Goal: Information Seeking & Learning: Learn about a topic

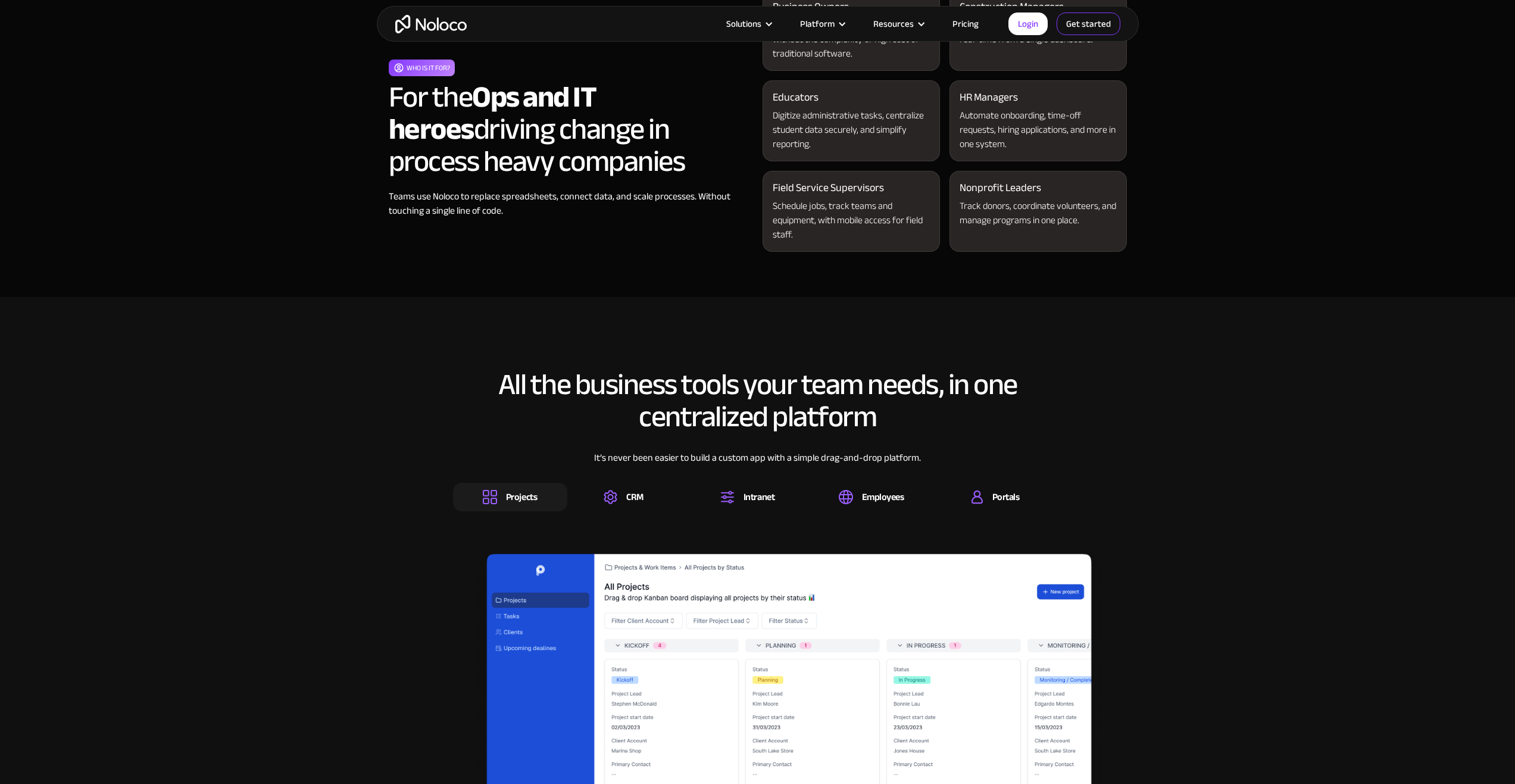
click at [1095, 29] on link "Get started" at bounding box center [1088, 24] width 64 height 22
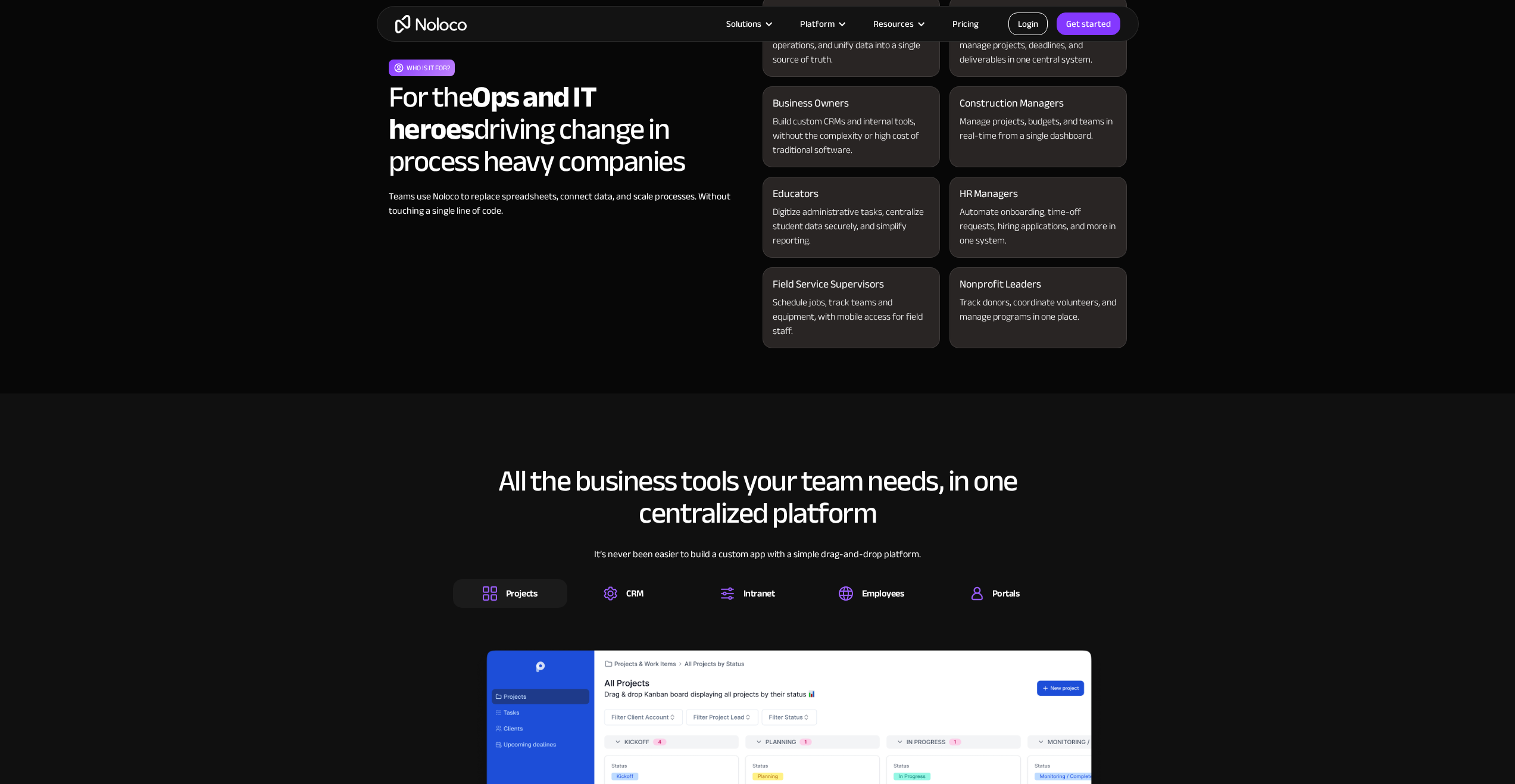
scroll to position [1191, 0]
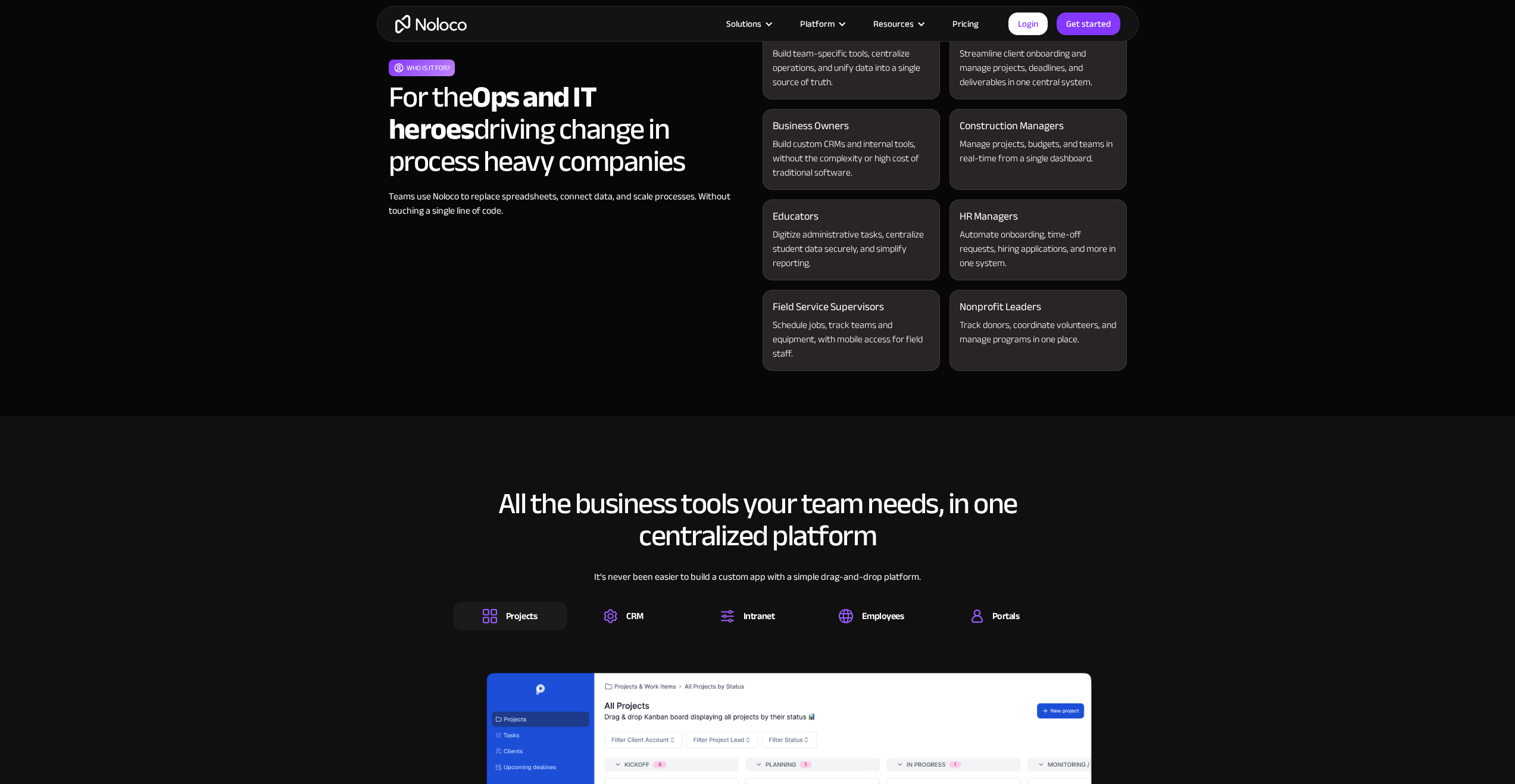
click at [957, 32] on div "Solutions Use Cases Business Types Project Management Keep track of customers, …" at bounding box center [758, 24] width 762 height 36
click at [957, 28] on link "Pricing" at bounding box center [966, 24] width 56 height 15
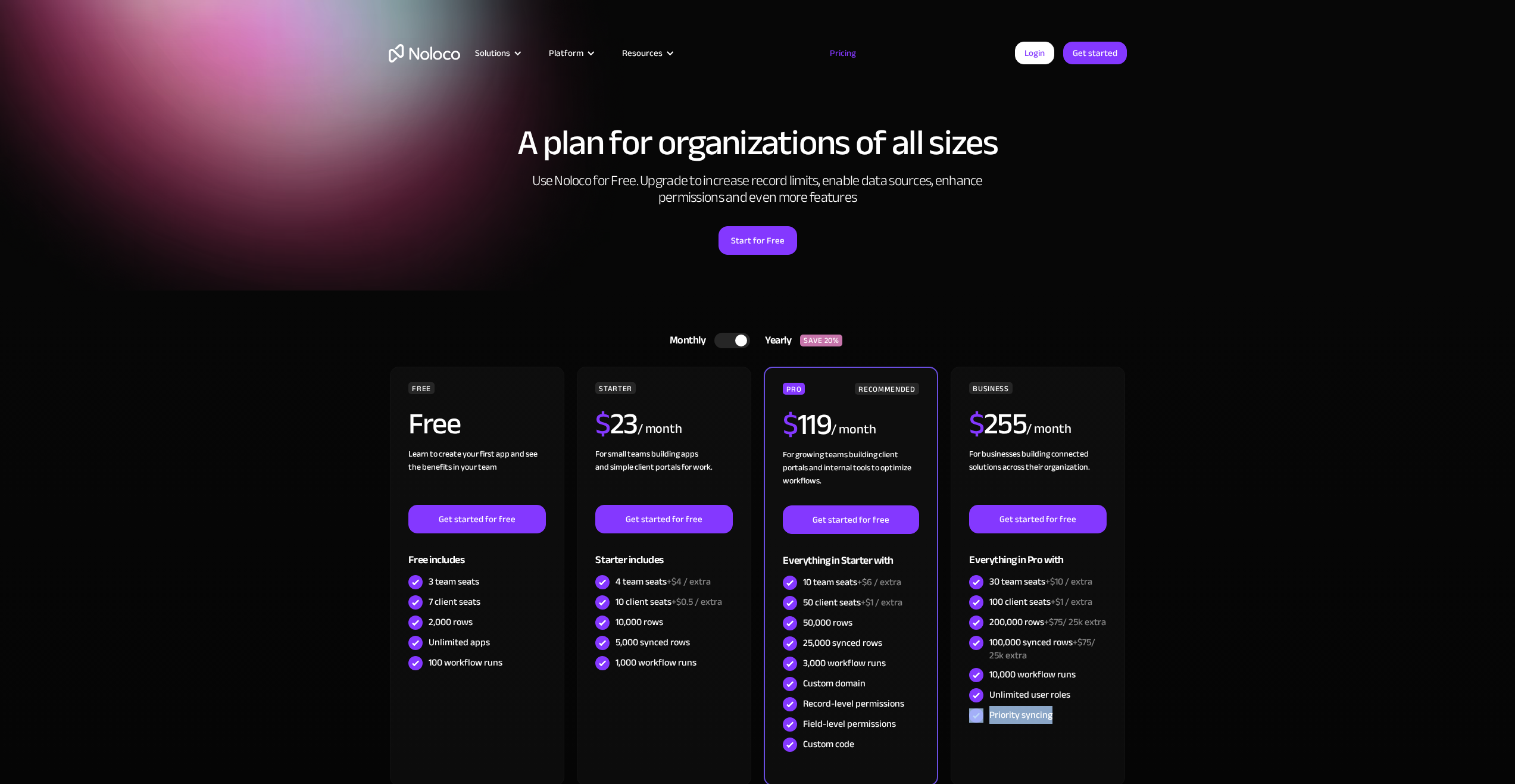
drag, startPoint x: 1440, startPoint y: 715, endPoint x: 1423, endPoint y: 741, distance: 31.1
click at [1432, 727] on section "Monthly Yearly SAVE 20% Monthly Yearly SAVE 20% FREE Free Learn to create your …" at bounding box center [758, 588] width 1515 height 594
click at [1472, 757] on section "Monthly Yearly SAVE 20% Monthly Yearly SAVE 20% FREE Free Learn to create your …" at bounding box center [758, 588] width 1515 height 594
click at [1484, 764] on icon "Open Intercom Messenger" at bounding box center [1488, 757] width 15 height 15
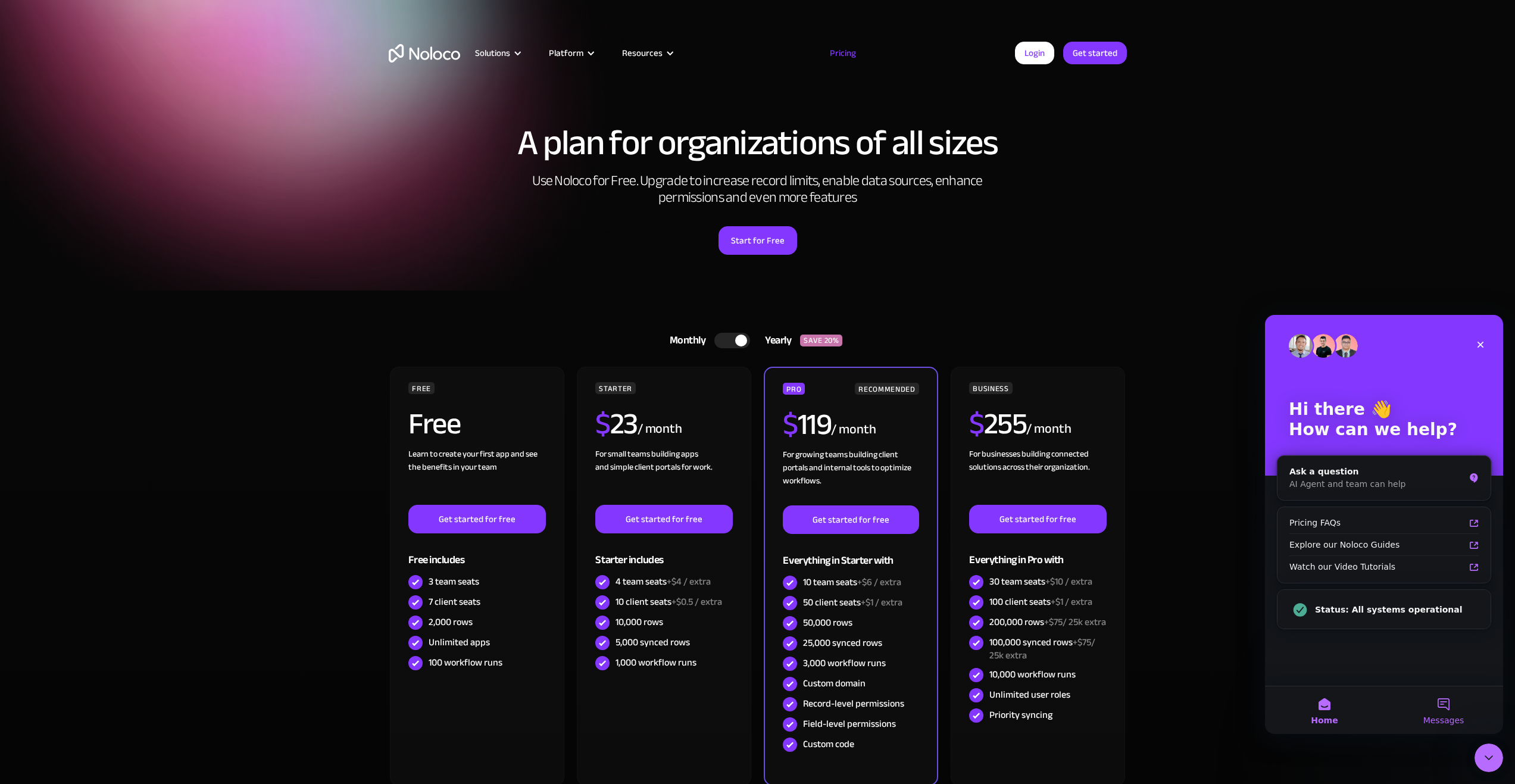
click at [1454, 713] on button "Messages" at bounding box center [1443, 710] width 119 height 48
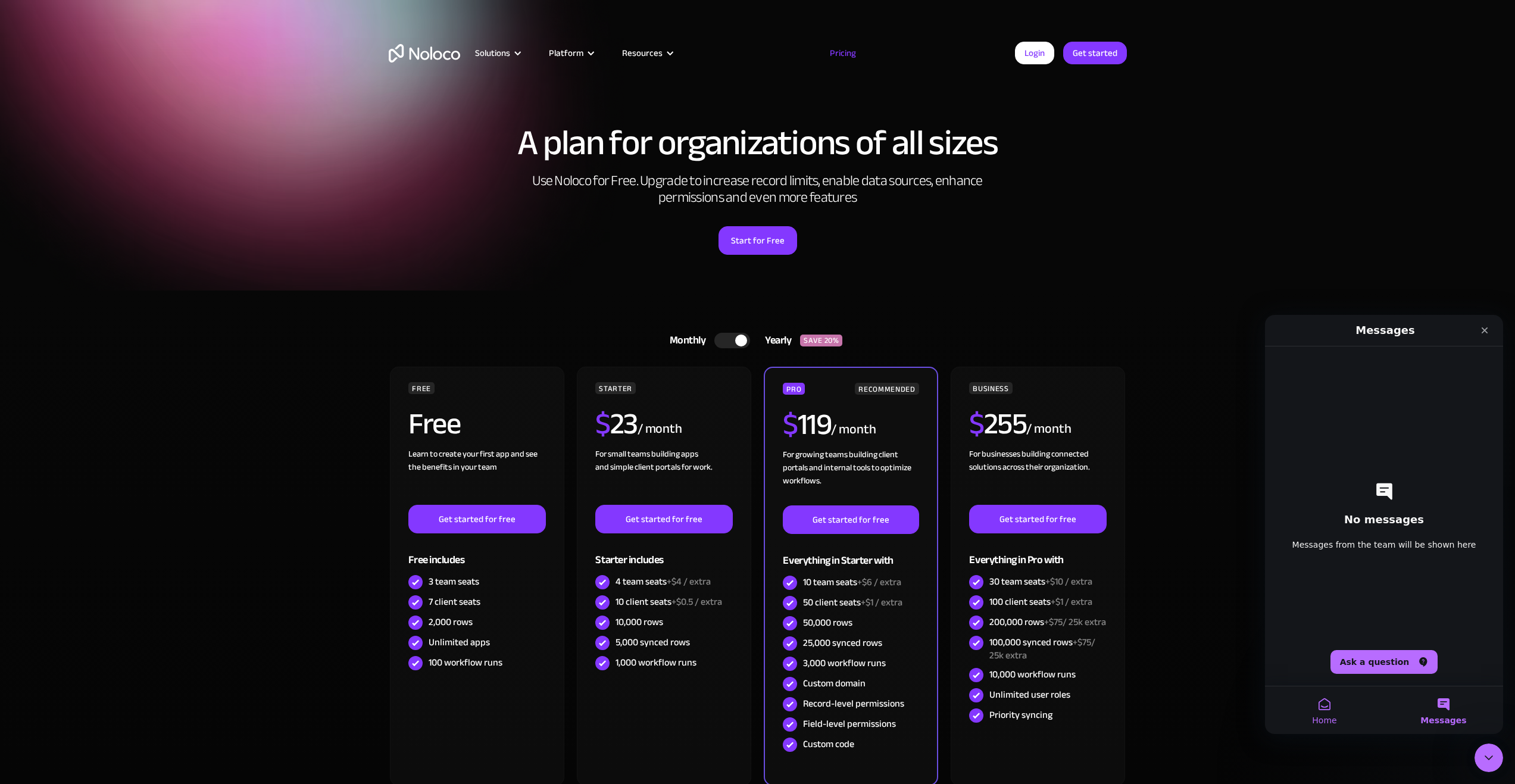
click at [1307, 724] on button "Home" at bounding box center [1324, 710] width 119 height 48
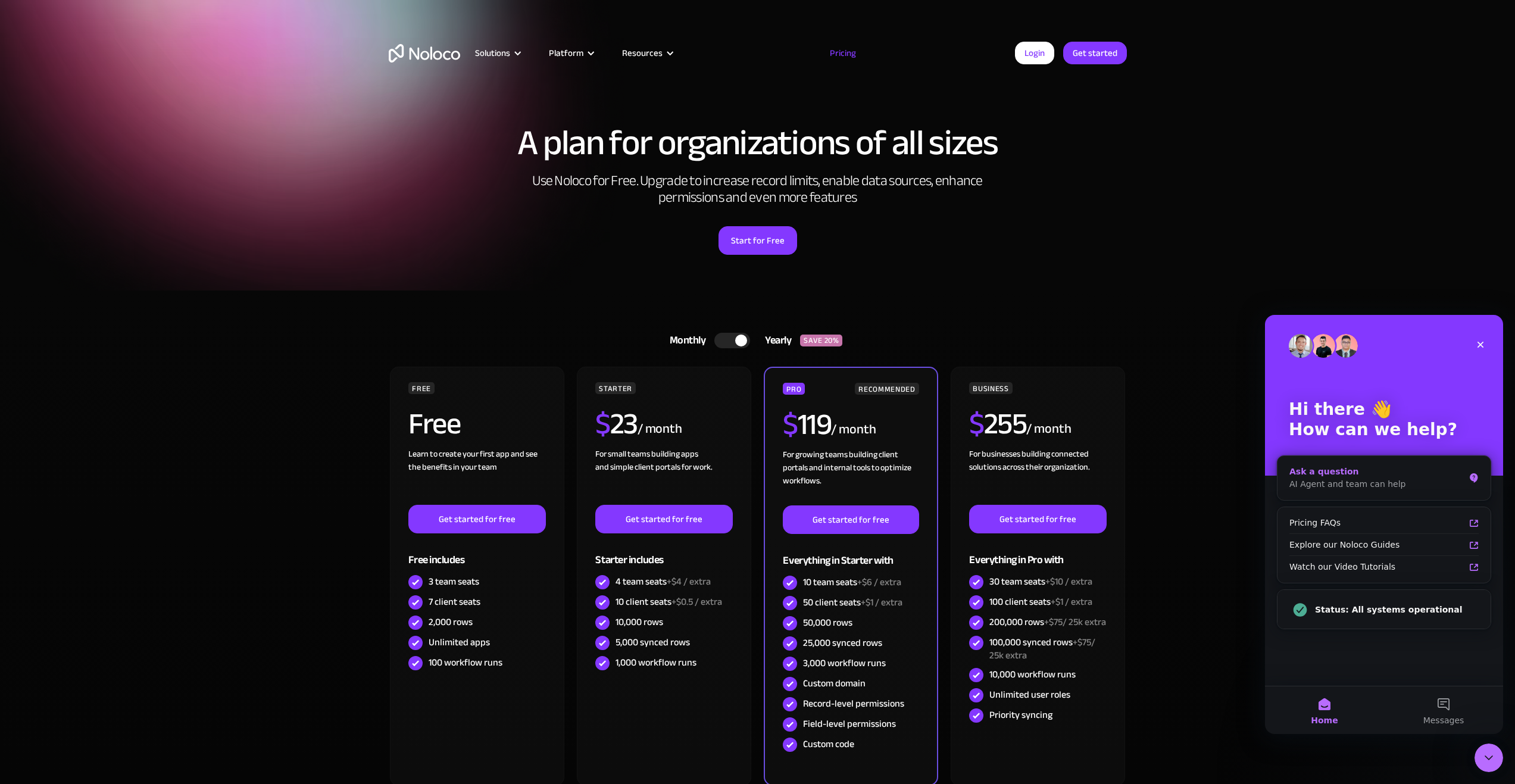
click at [1369, 479] on div "AI Agent and team can help" at bounding box center [1377, 484] width 175 height 13
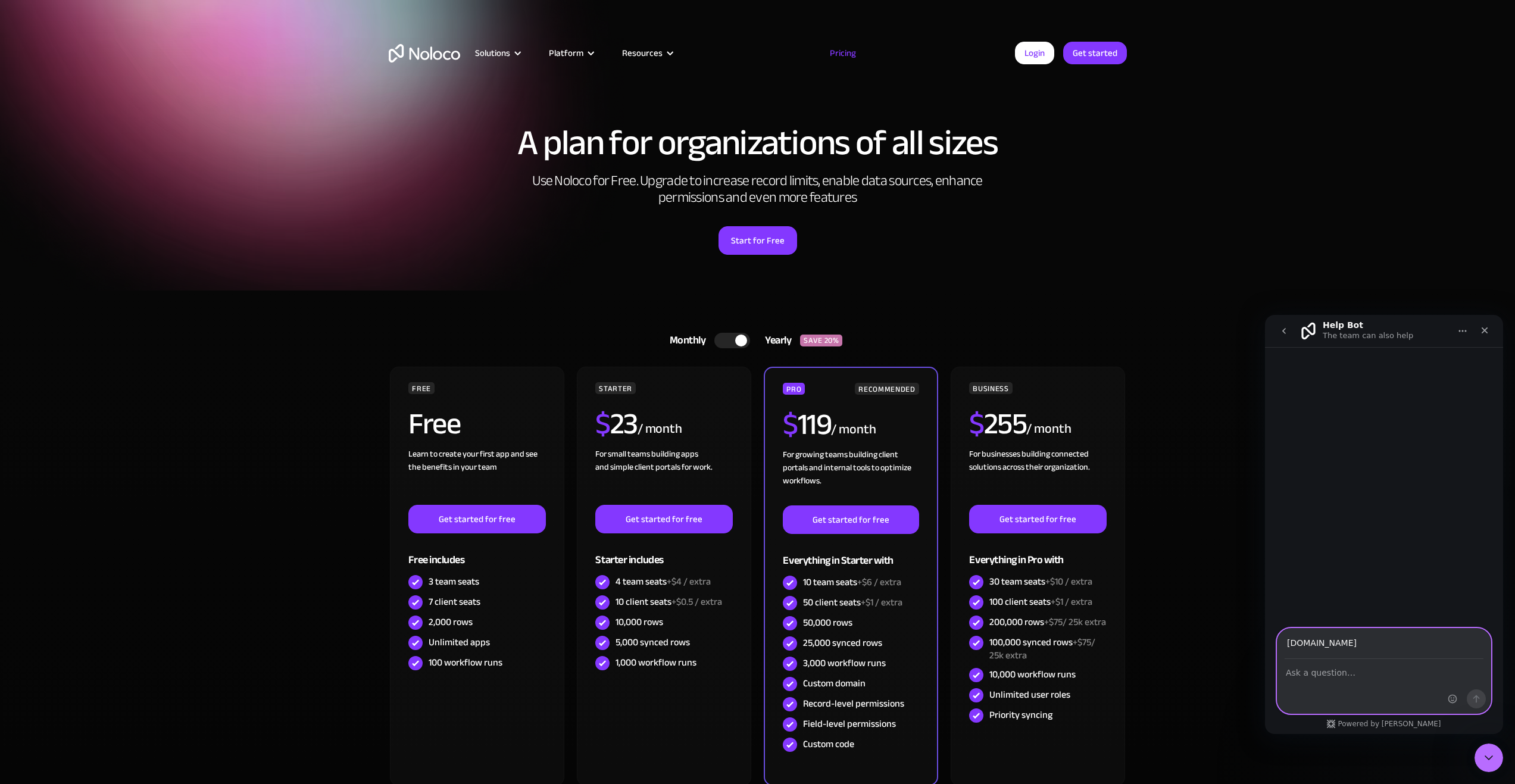
click at [1327, 673] on textarea "Ask a question…" at bounding box center [1384, 669] width 213 height 20
click at [1316, 636] on input "sample.com" at bounding box center [1384, 632] width 198 height 30
type input "sample@sample.com"
click at [1396, 716] on div "sample@sample.com That email doesn't look quite right Powered by Fin" at bounding box center [1384, 675] width 238 height 117
click at [1379, 694] on div "Intercom messenger" at bounding box center [1384, 686] width 213 height 54
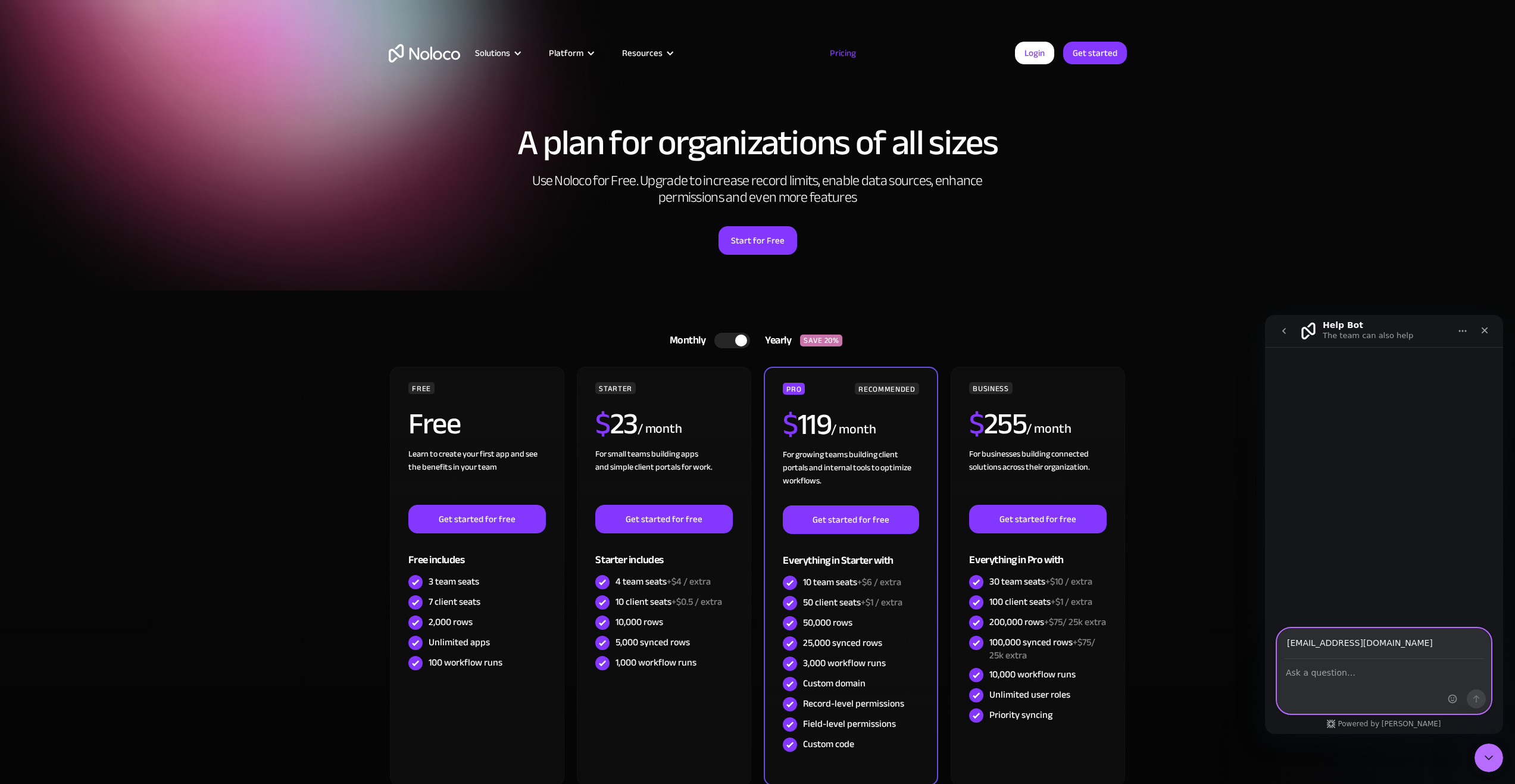
click at [1375, 676] on textarea "Ask a question…" at bounding box center [1384, 669] width 213 height 20
click at [1447, 694] on div "Intercom messenger" at bounding box center [1467, 670] width 47 height 85
click at [1467, 328] on icon "Home" at bounding box center [1463, 331] width 10 height 10
click at [1384, 683] on div "Intercom messenger" at bounding box center [1384, 686] width 213 height 54
click at [1381, 669] on textarea "Ask a question…" at bounding box center [1384, 669] width 213 height 20
